Goal: Transaction & Acquisition: Purchase product/service

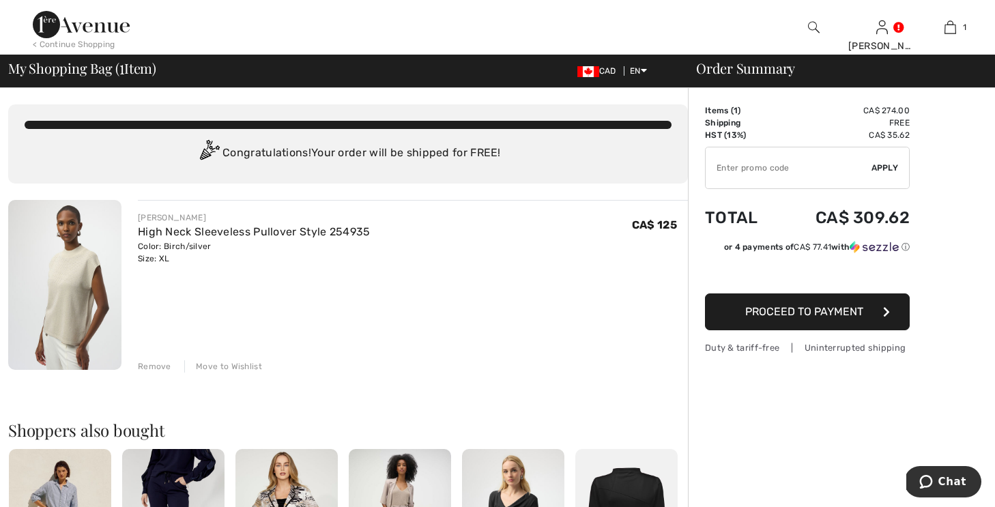
click at [80, 260] on img at bounding box center [64, 285] width 113 height 170
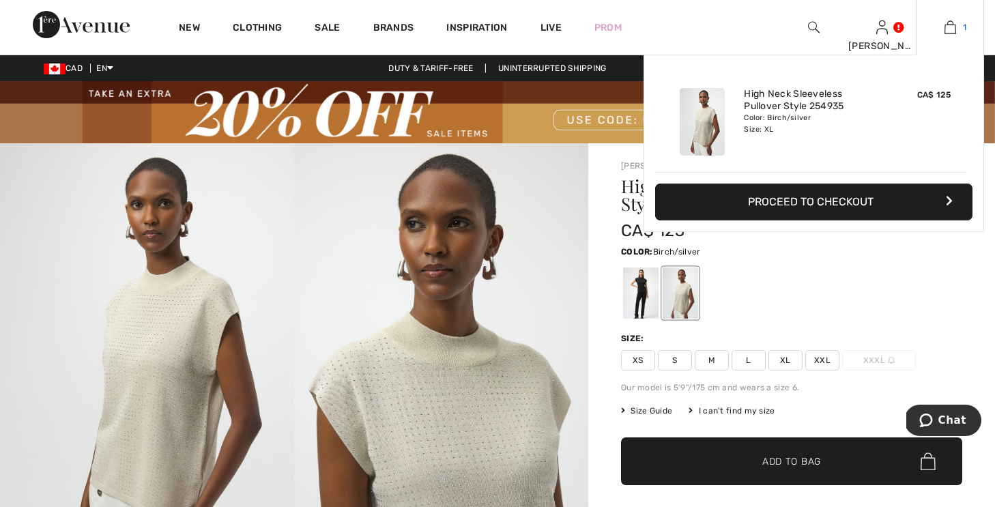
click at [952, 23] on img at bounding box center [951, 27] width 12 height 16
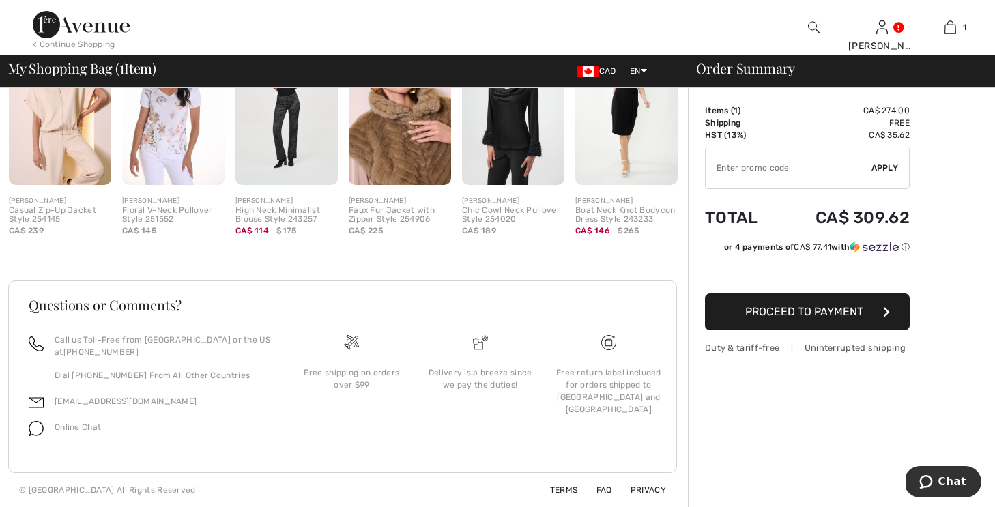
scroll to position [417, 0]
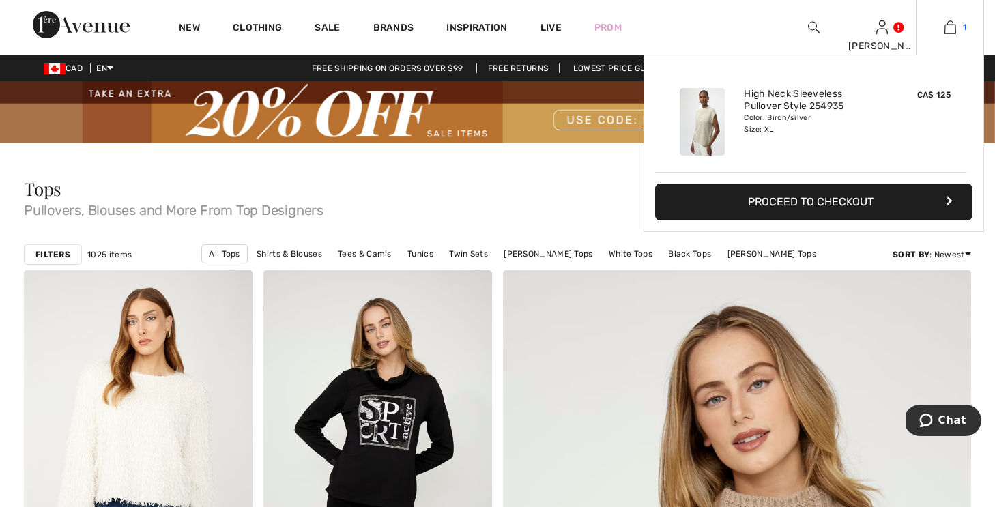
click at [947, 28] on img at bounding box center [951, 27] width 12 height 16
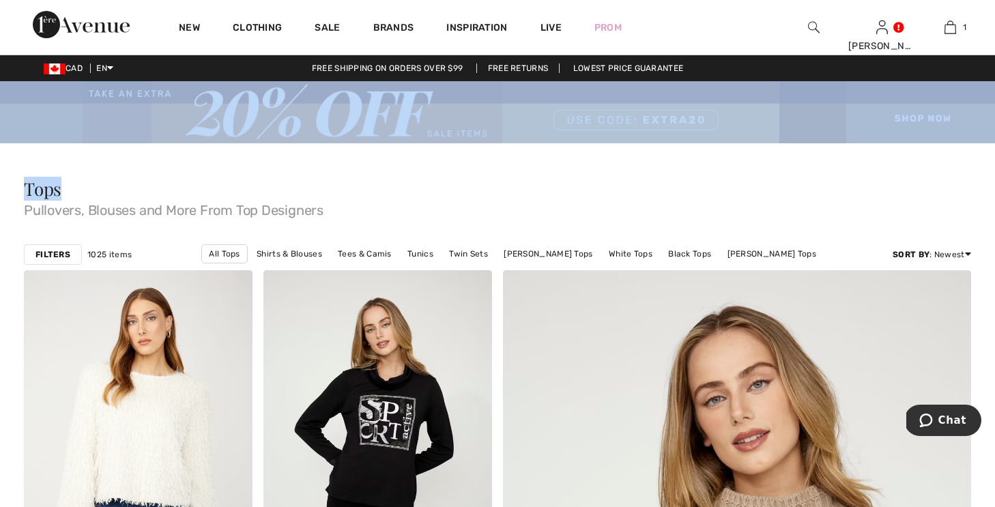
drag, startPoint x: 569, startPoint y: 180, endPoint x: 358, endPoint y: 139, distance: 214.9
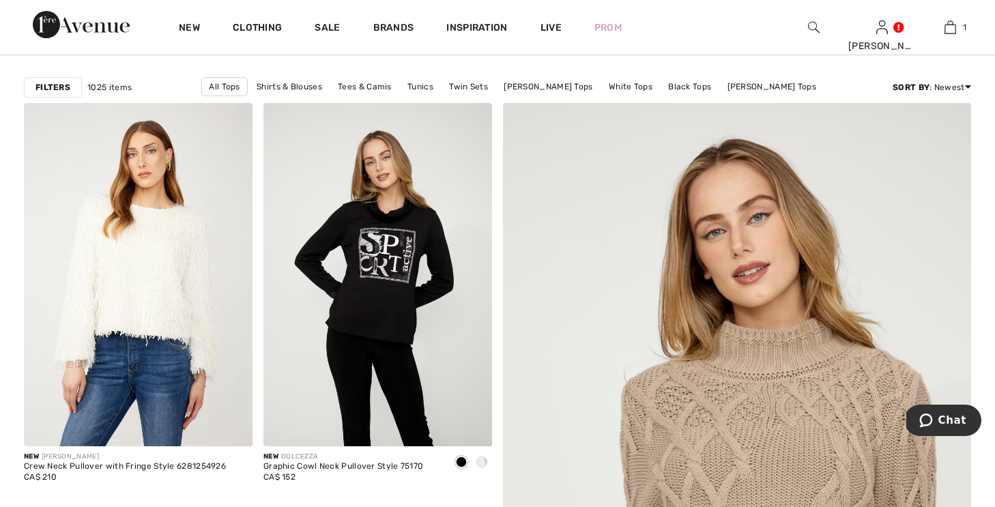
scroll to position [211, 0]
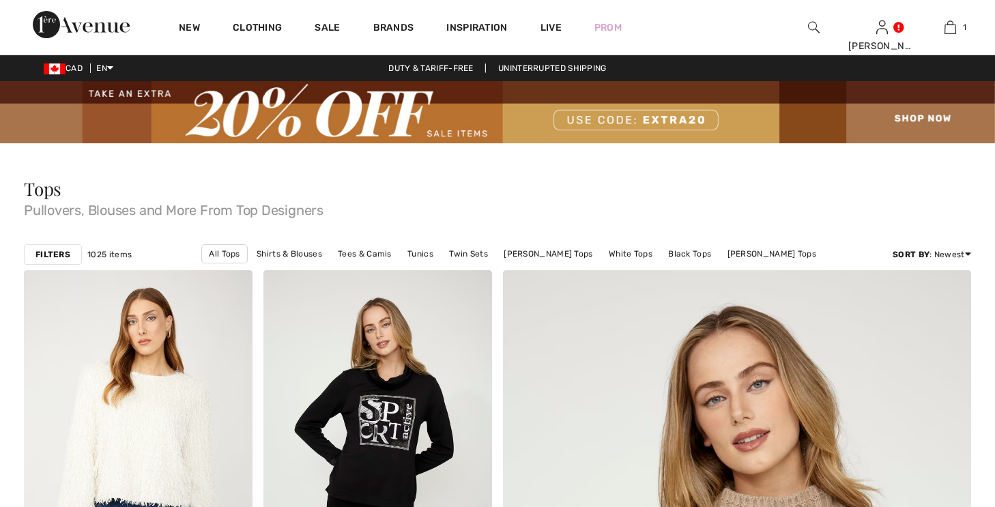
checkbox input "true"
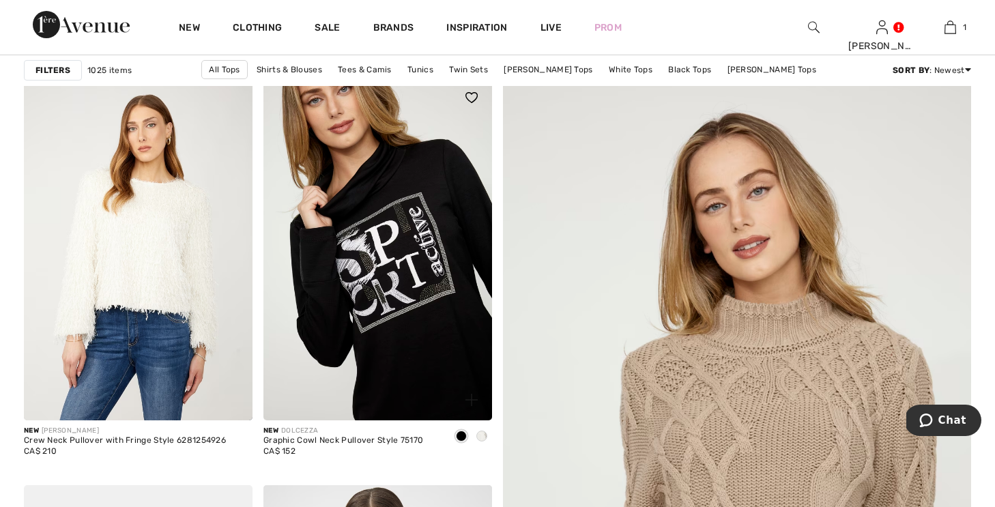
scroll to position [202, 0]
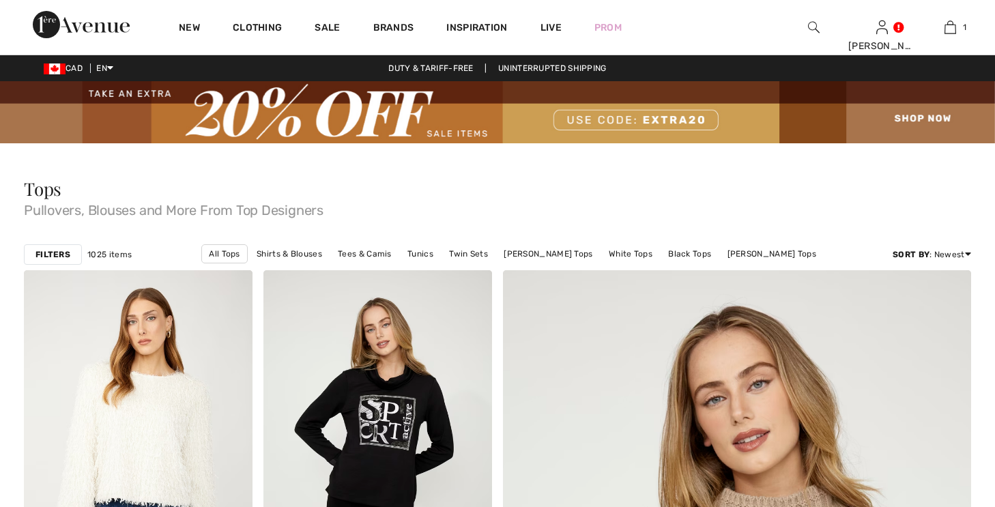
checkbox input "true"
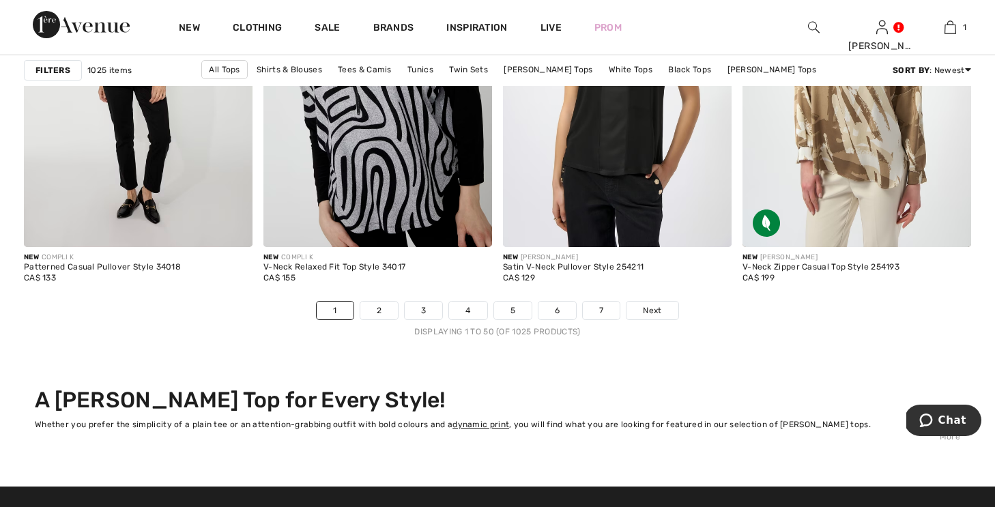
scroll to position [6189, 0]
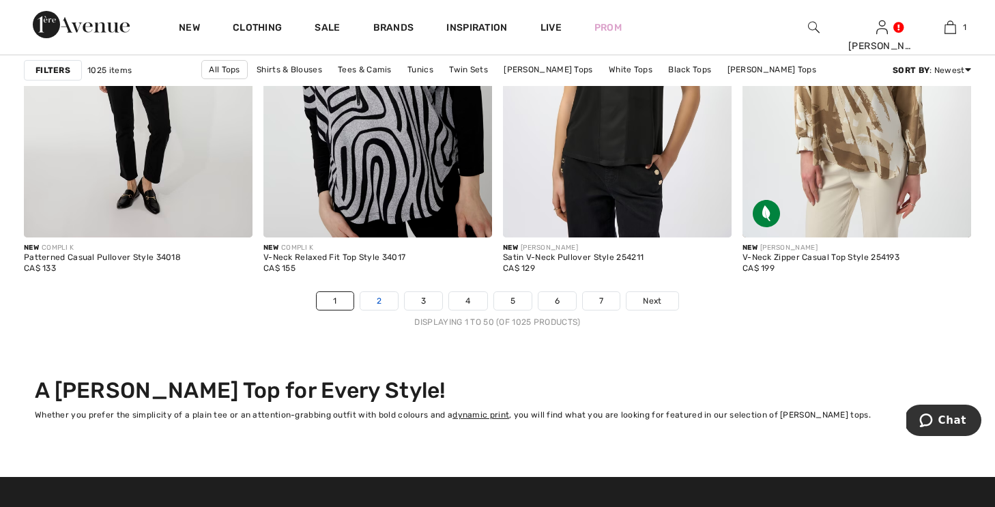
click at [380, 299] on link "2" at bounding box center [379, 301] width 38 height 18
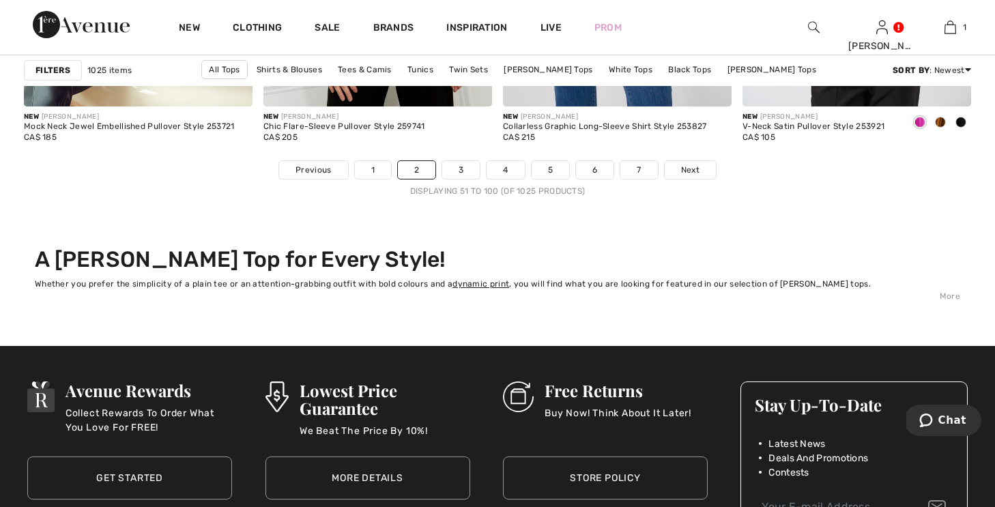
scroll to position [6322, 0]
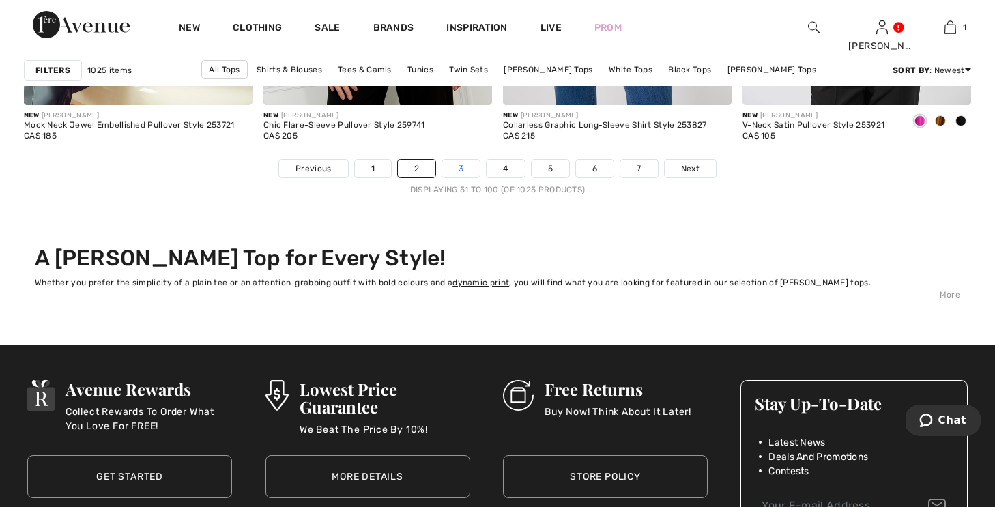
click at [461, 166] on link "3" at bounding box center [461, 169] width 38 height 18
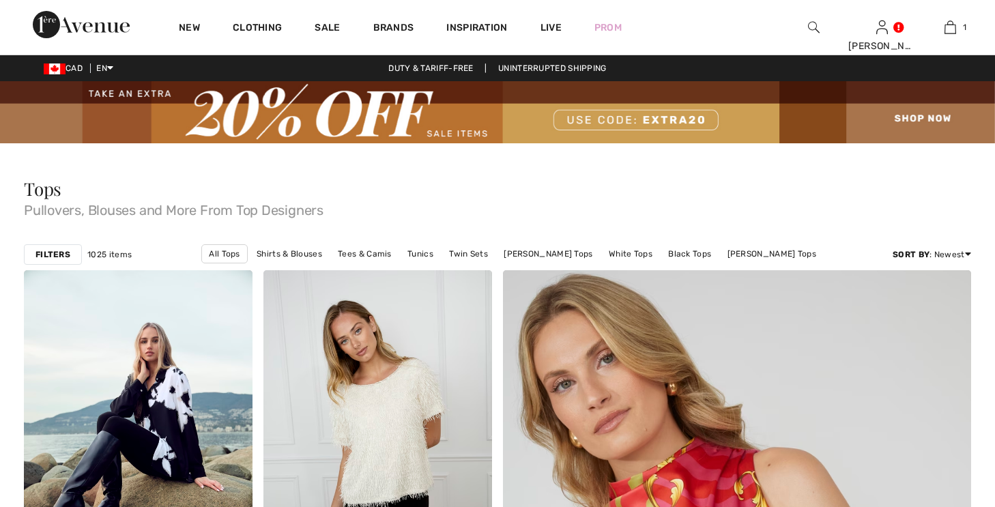
checkbox input "true"
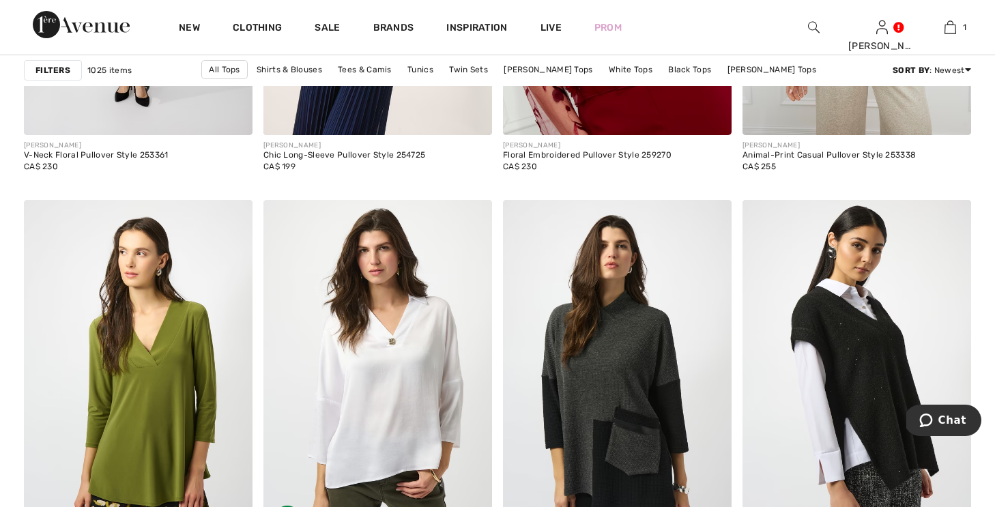
scroll to position [2278, 0]
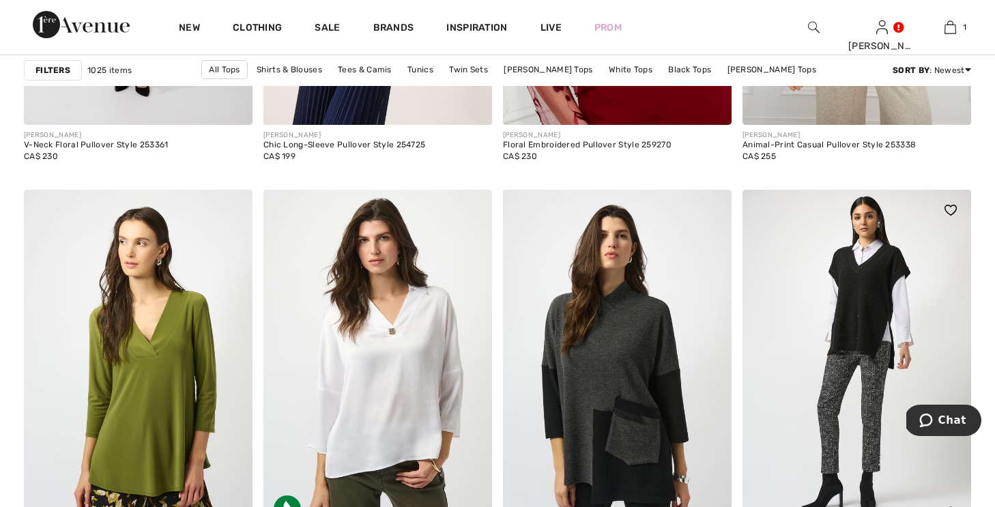
click at [845, 320] on img at bounding box center [857, 361] width 229 height 343
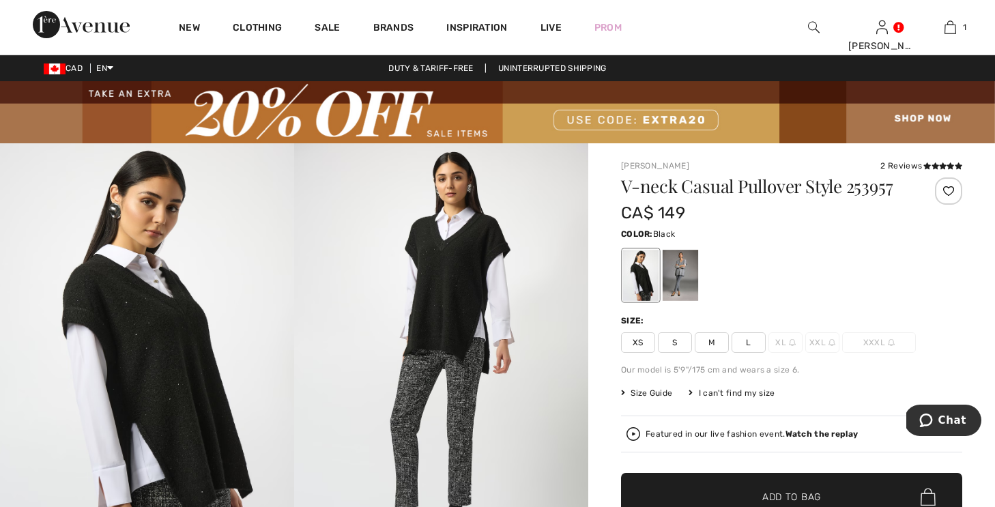
click at [747, 341] on span "L" at bounding box center [749, 342] width 34 height 20
click at [775, 354] on div "V-neck Casual Pullover Style 253957 CA$ 149 Color: Black Size: XS S M L XL XXL …" at bounding box center [791, 397] width 341 height 439
click at [814, 344] on span "XXL" at bounding box center [823, 342] width 34 height 20
click at [823, 343] on span "XXL" at bounding box center [823, 342] width 34 height 20
click at [823, 343] on div at bounding box center [497, 253] width 995 height 507
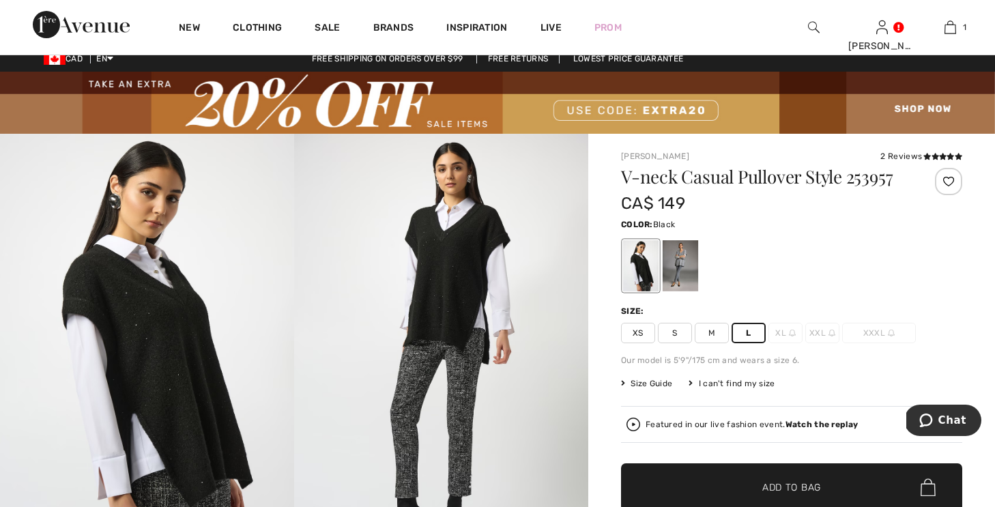
scroll to position [12, 0]
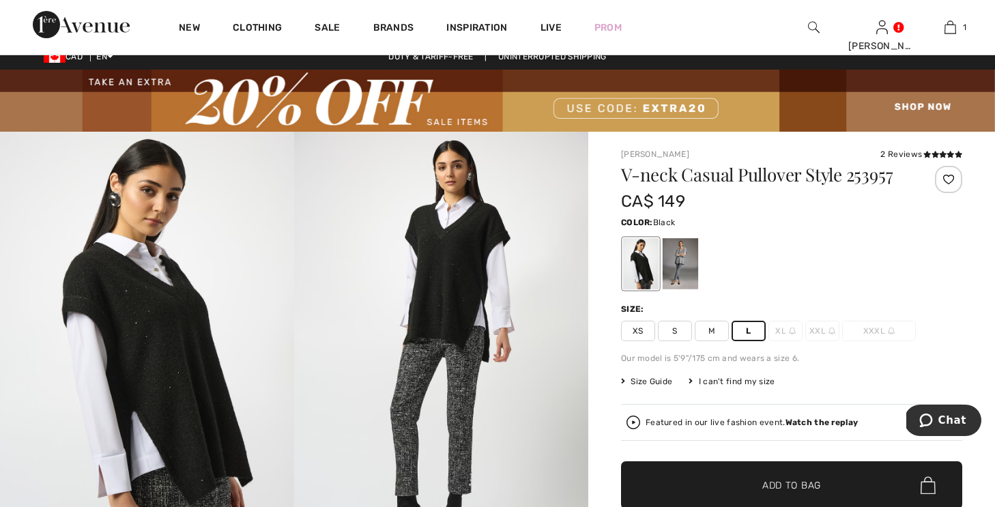
click at [726, 380] on div "I can't find my size" at bounding box center [732, 382] width 86 height 12
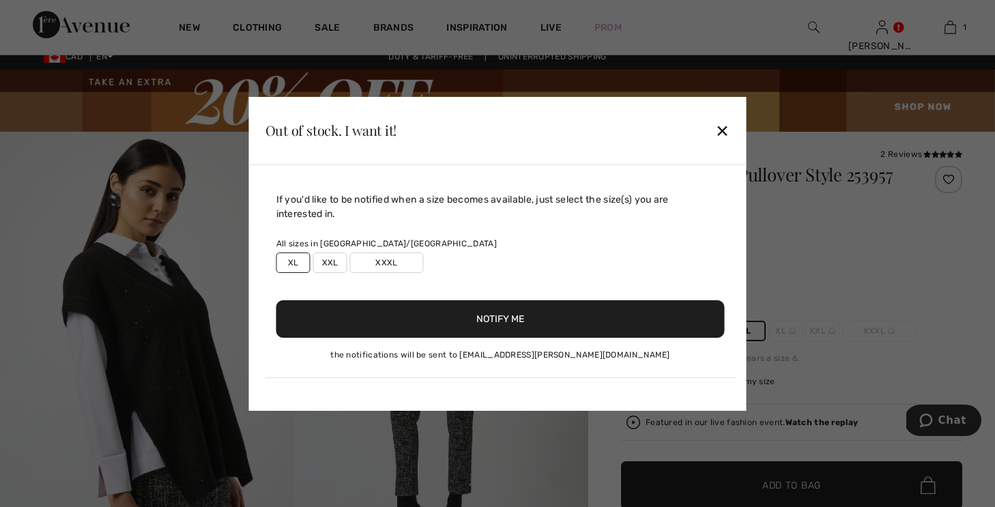
click at [296, 257] on label "XL" at bounding box center [294, 263] width 34 height 20
click at [292, 264] on label "XL" at bounding box center [294, 263] width 34 height 20
click at [498, 315] on button "Notify Me" at bounding box center [501, 319] width 449 height 38
click at [726, 127] on div "✕" at bounding box center [723, 130] width 14 height 29
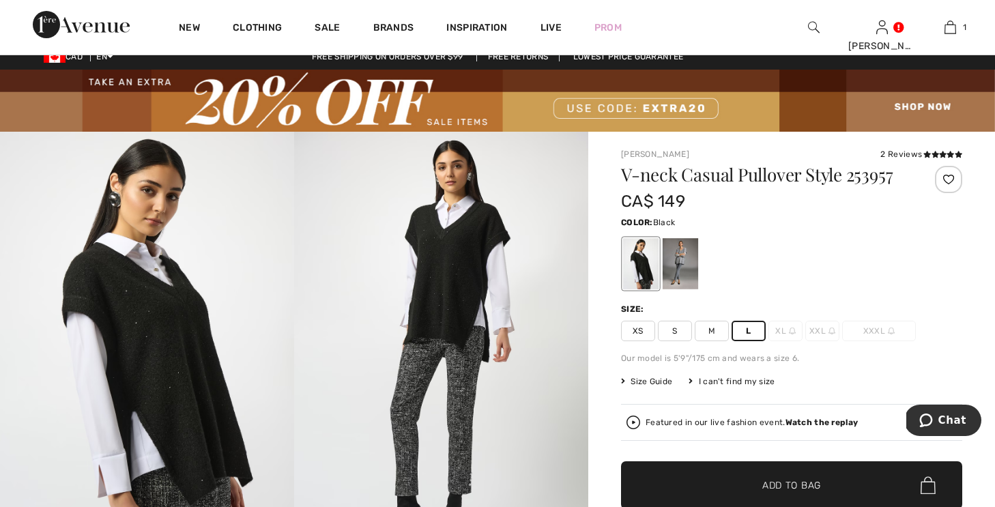
click at [640, 253] on div at bounding box center [641, 263] width 36 height 51
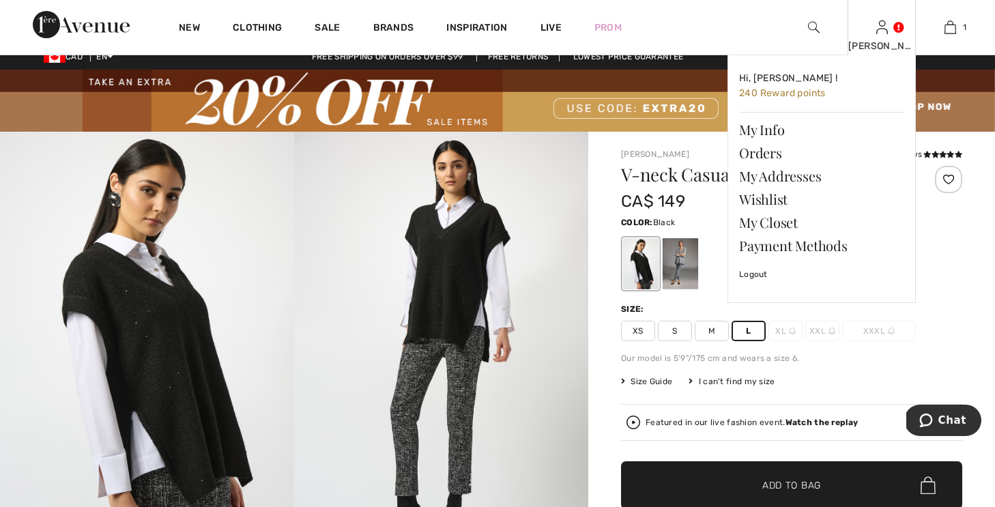
click at [888, 25] on link at bounding box center [883, 26] width 12 height 13
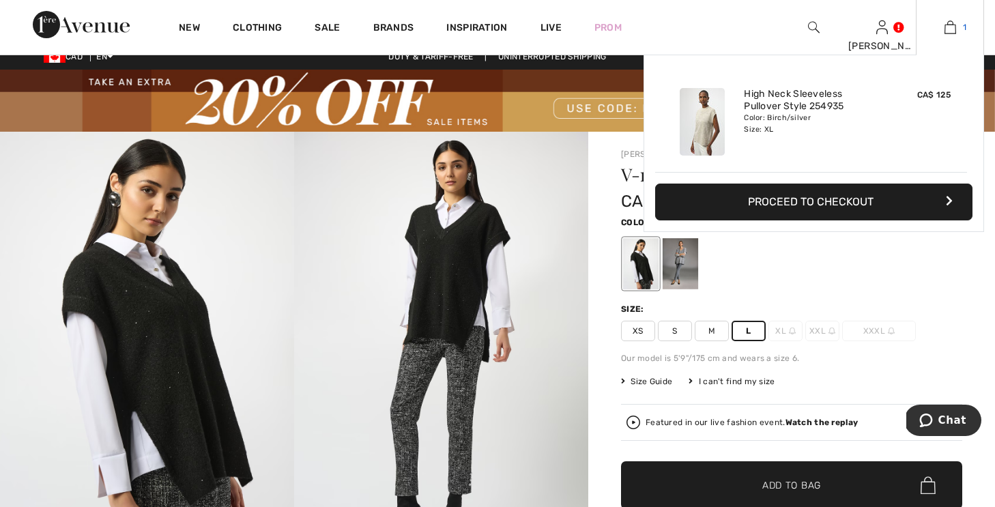
click at [952, 25] on img at bounding box center [951, 27] width 12 height 16
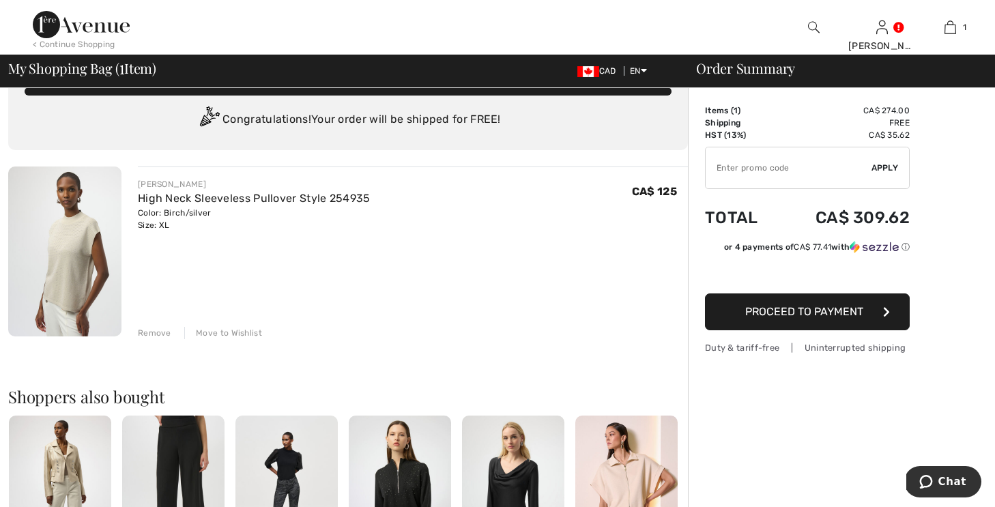
scroll to position [43, 0]
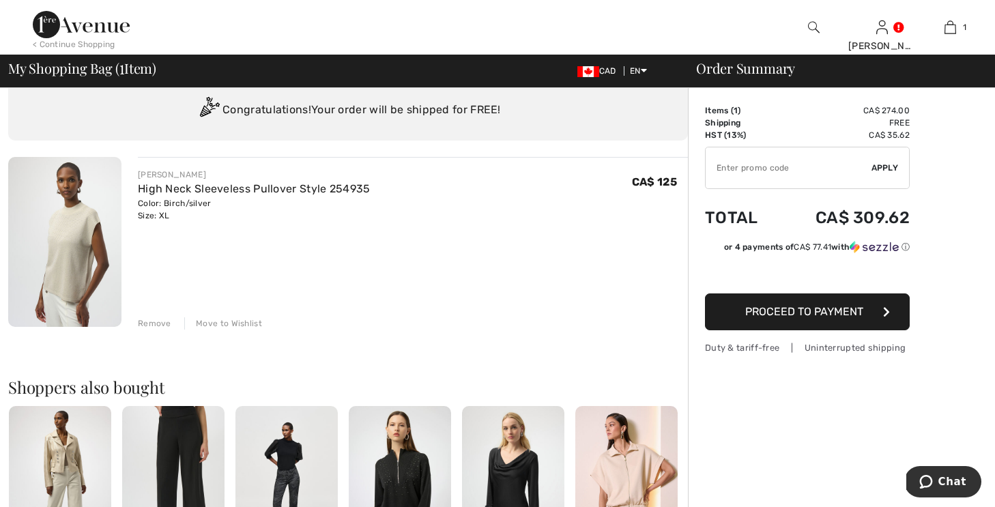
click at [891, 309] on button "Proceed to Payment" at bounding box center [807, 312] width 205 height 37
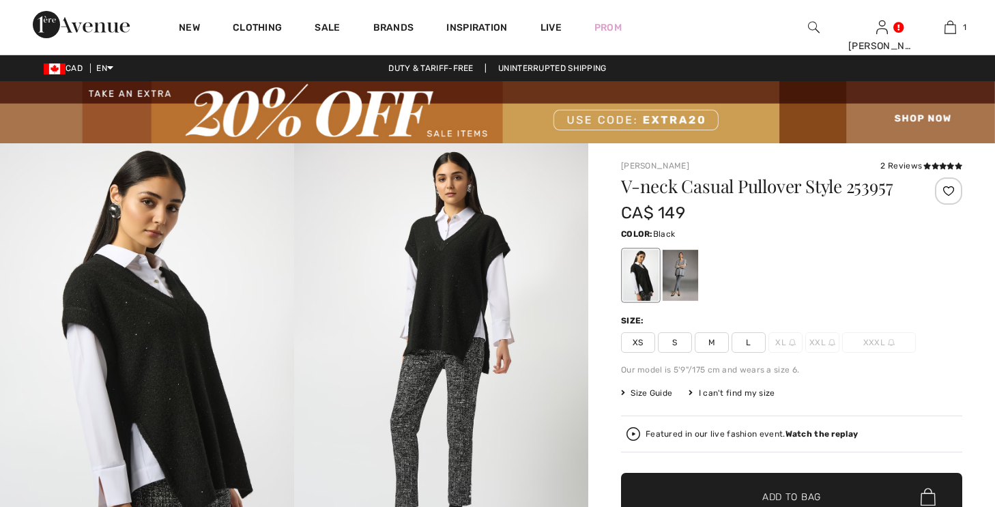
checkbox input "true"
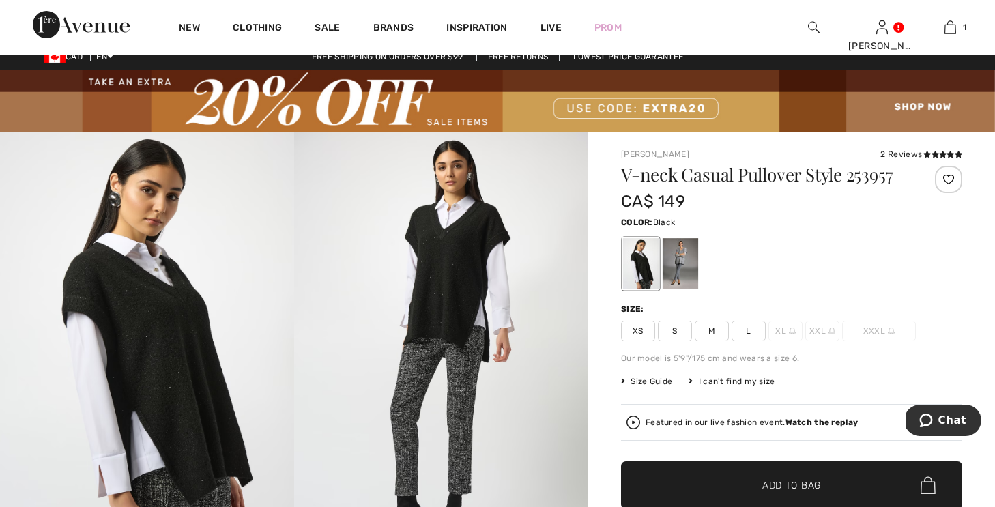
scroll to position [20, 0]
